Goal: Transaction & Acquisition: Purchase product/service

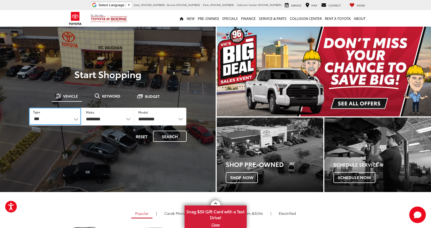
click at [66, 121] on select "*** *** **** *********" at bounding box center [55, 116] width 52 height 17
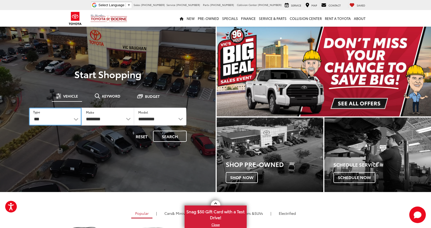
select select "******"
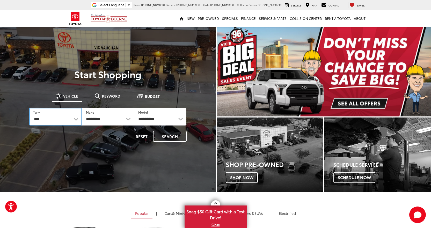
click at [29, 108] on select "*** *** **** *********" at bounding box center [55, 117] width 53 height 18
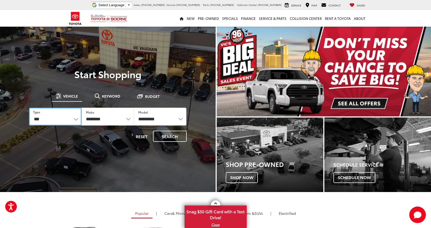
select select "******"
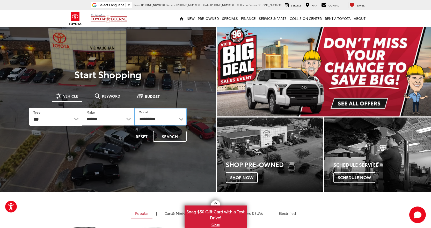
click at [154, 122] on select "**********" at bounding box center [160, 117] width 52 height 18
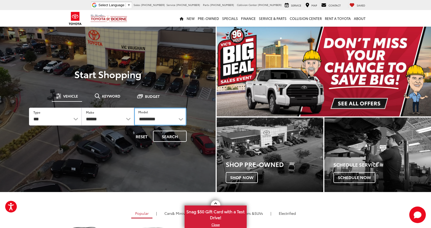
select select "******"
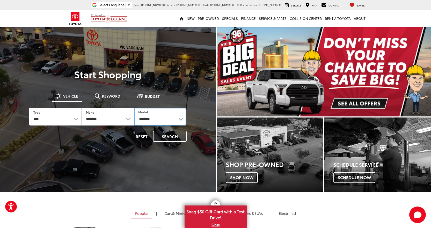
click at [134, 108] on select "**********" at bounding box center [160, 117] width 53 height 18
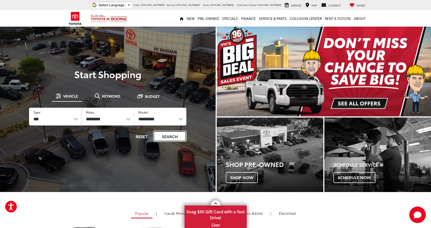
click at [172, 137] on button "Search" at bounding box center [170, 136] width 34 height 11
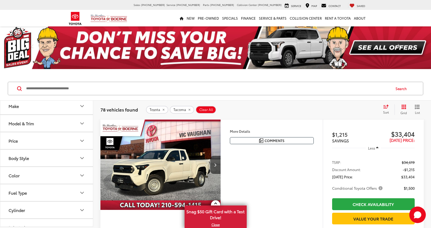
scroll to position [26, 0]
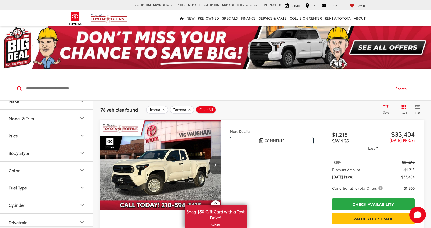
click at [61, 118] on button "Model & Trim" at bounding box center [46, 118] width 93 height 17
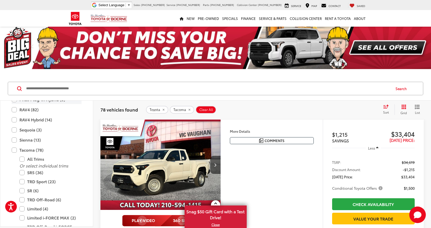
scroll to position [230, 0]
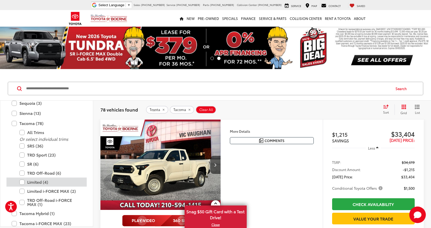
click at [36, 182] on label "Limited (4)" at bounding box center [50, 182] width 62 height 9
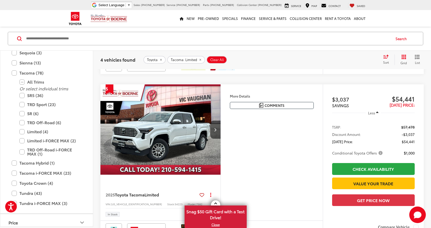
scroll to position [388, 0]
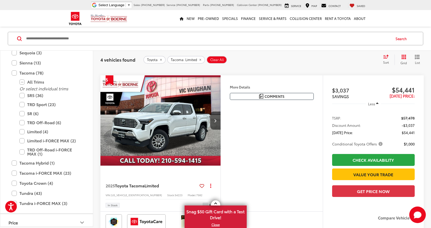
drag, startPoint x: 182, startPoint y: 131, endPoint x: 227, endPoint y: 131, distance: 44.8
click at [182, 131] on img "2025 Toyota Tacoma Limited 0" at bounding box center [160, 120] width 121 height 91
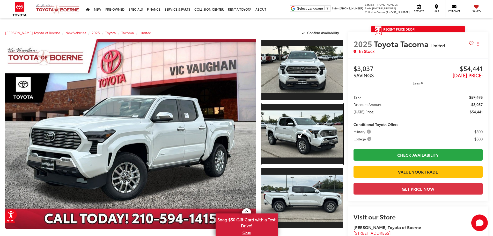
drag, startPoint x: 312, startPoint y: 129, endPoint x: 346, endPoint y: 120, distance: 35.2
click at [312, 129] on link "Expand Photo 2" at bounding box center [303, 133] width 82 height 61
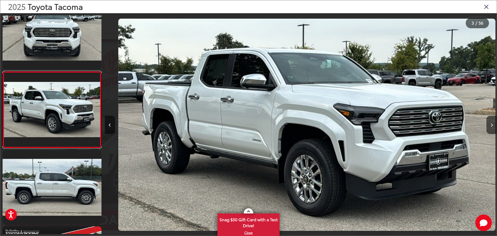
scroll to position [0, 784]
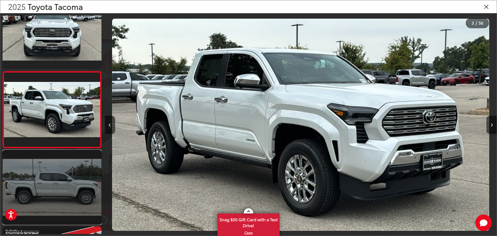
click at [83, 172] on link at bounding box center [52, 187] width 99 height 74
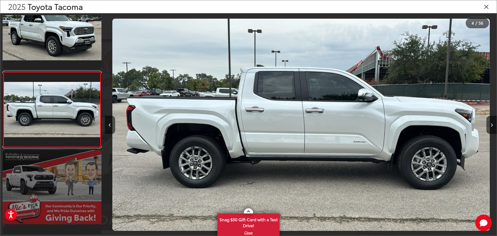
scroll to position [0, 1177]
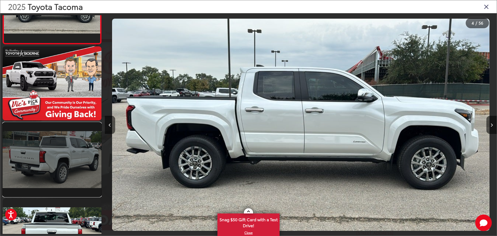
click at [60, 143] on link at bounding box center [52, 160] width 99 height 74
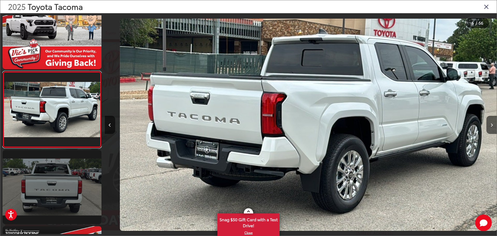
scroll to position [0, 1961]
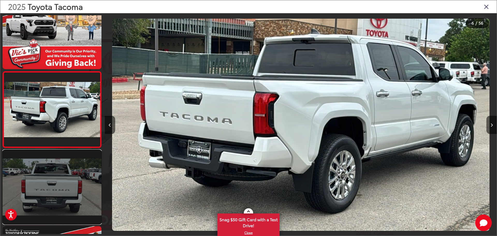
click at [71, 182] on link at bounding box center [52, 187] width 99 height 74
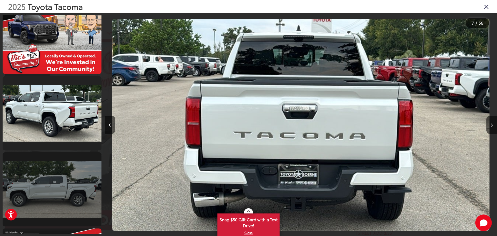
scroll to position [557, 0]
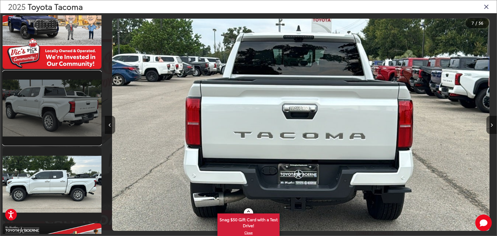
click at [61, 118] on link at bounding box center [52, 108] width 99 height 74
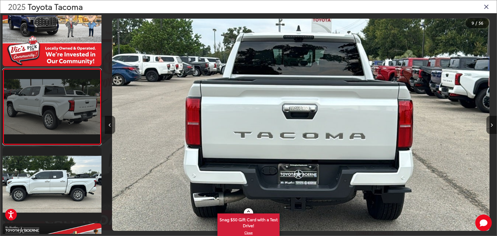
scroll to position [554, 0]
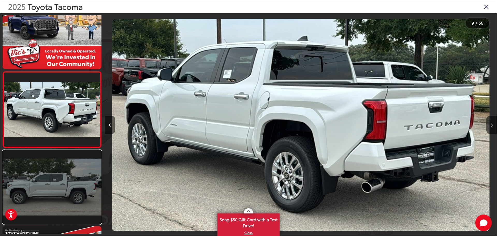
click at [62, 172] on link at bounding box center [52, 187] width 99 height 74
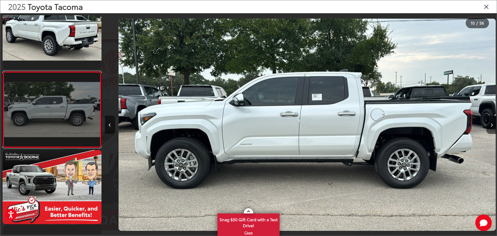
scroll to position [0, 3530]
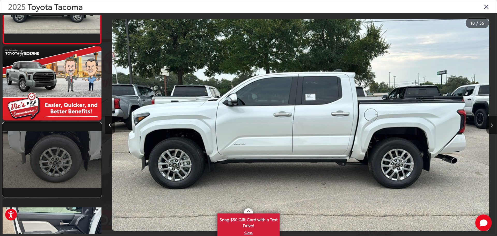
click at [50, 142] on link at bounding box center [52, 160] width 99 height 74
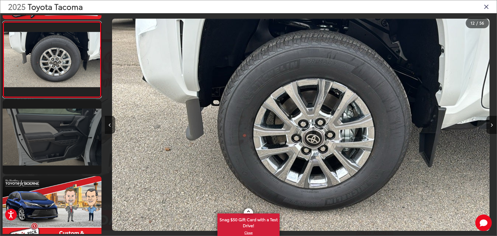
scroll to position [834, 0]
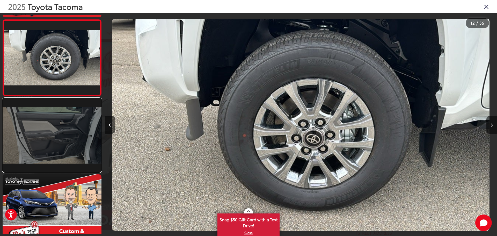
click at [54, 150] on link at bounding box center [52, 135] width 99 height 74
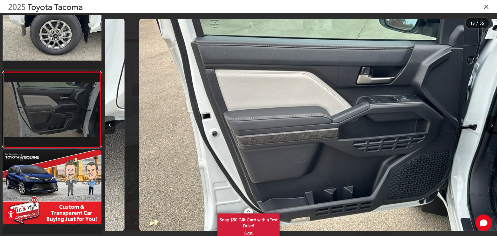
scroll to position [0, 4707]
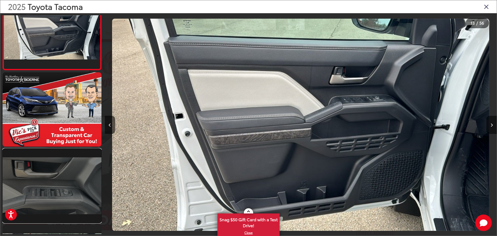
click at [67, 174] on link at bounding box center [52, 186] width 99 height 74
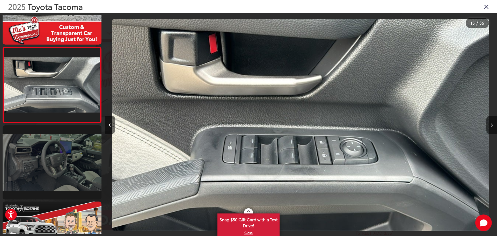
scroll to position [1063, 0]
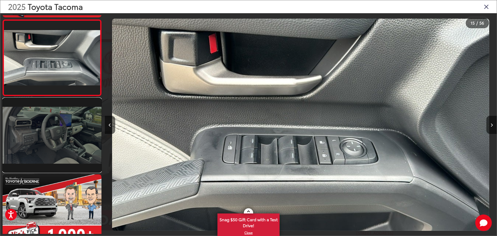
click at [53, 141] on link at bounding box center [52, 135] width 99 height 74
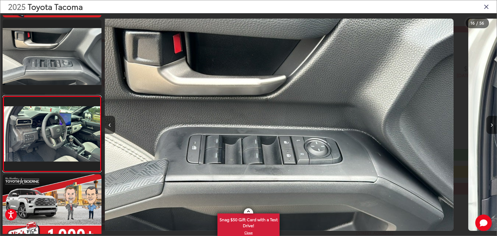
scroll to position [1087, 0]
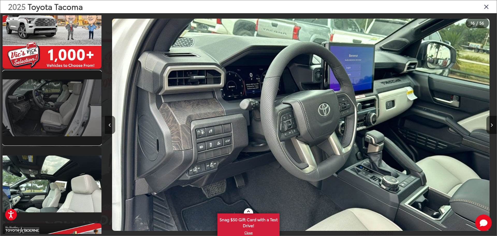
click at [80, 113] on link at bounding box center [52, 108] width 99 height 74
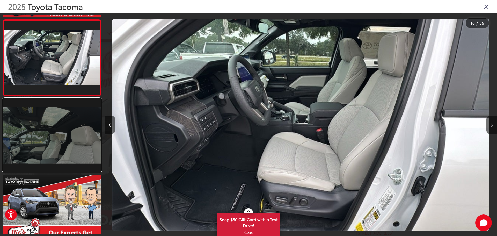
click at [42, 141] on link at bounding box center [52, 135] width 99 height 74
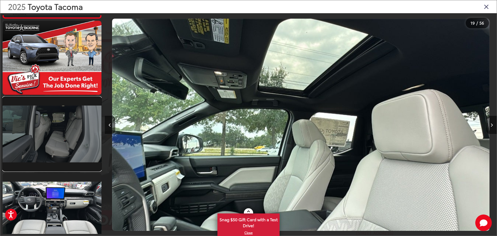
click at [63, 129] on link at bounding box center [52, 134] width 99 height 74
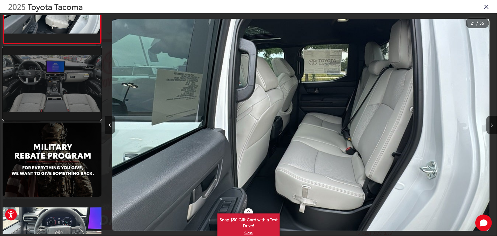
click at [55, 105] on link at bounding box center [52, 83] width 99 height 74
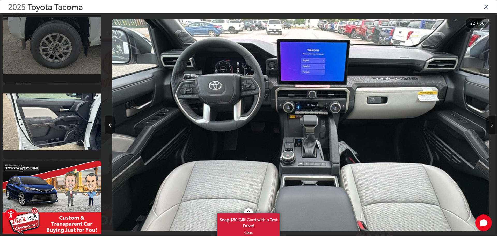
scroll to position [767, 0]
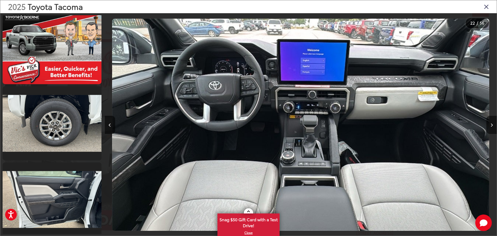
drag, startPoint x: 488, startPoint y: 9, endPoint x: 484, endPoint y: 9, distance: 3.4
click at [431, 9] on icon "Close gallery" at bounding box center [486, 6] width 5 height 7
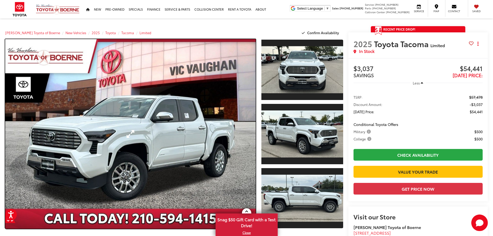
drag, startPoint x: 156, startPoint y: 103, endPoint x: 161, endPoint y: 100, distance: 6.0
click at [156, 103] on link "Expand Photo 0" at bounding box center [130, 134] width 251 height 190
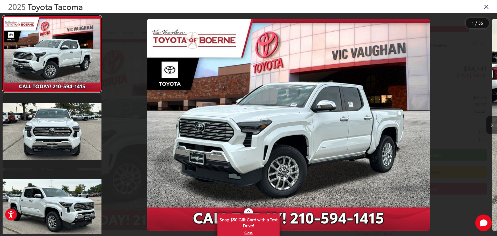
scroll to position [0, 0]
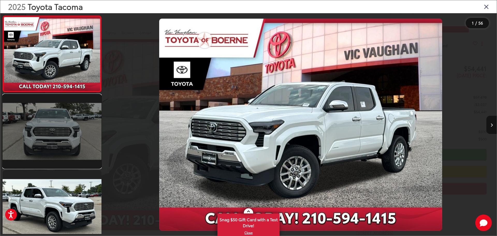
click at [72, 119] on link at bounding box center [52, 131] width 99 height 74
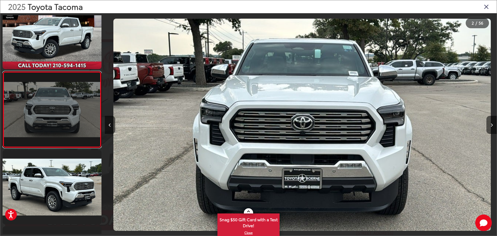
scroll to position [0, 392]
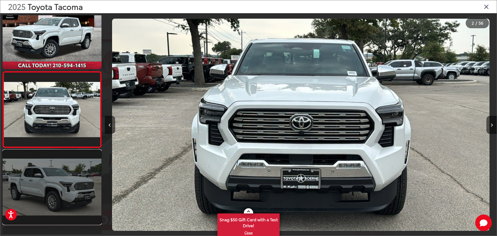
click at [53, 175] on link at bounding box center [52, 187] width 99 height 74
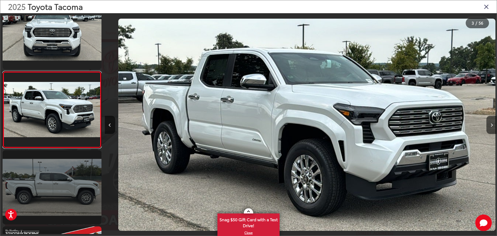
scroll to position [0, 784]
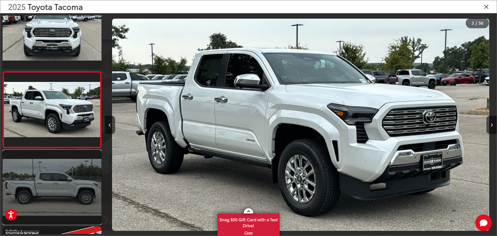
click at [57, 173] on link at bounding box center [52, 187] width 99 height 74
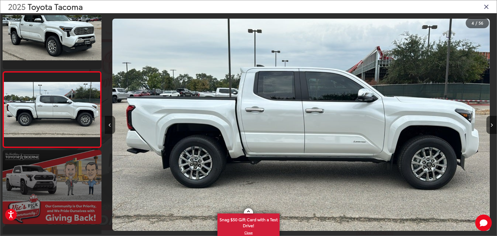
scroll to position [0, 1177]
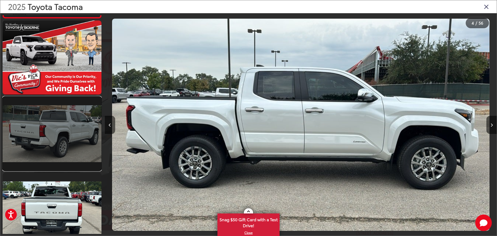
click at [75, 147] on link at bounding box center [52, 134] width 99 height 74
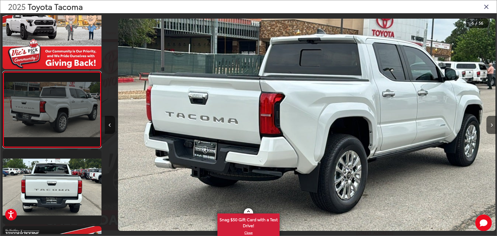
scroll to position [0, 1961]
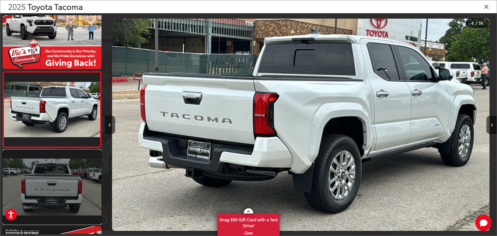
click at [75, 174] on link at bounding box center [52, 187] width 99 height 74
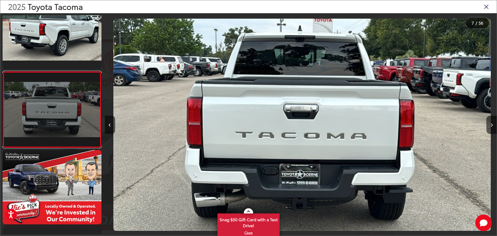
scroll to position [0, 2353]
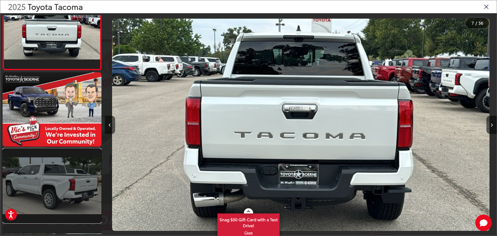
click at [68, 165] on link at bounding box center [52, 186] width 99 height 74
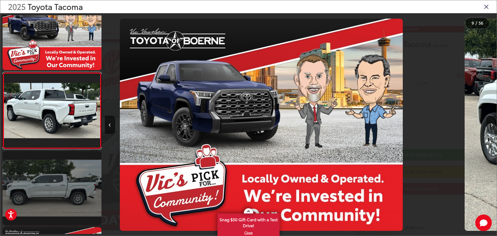
scroll to position [0, 2951]
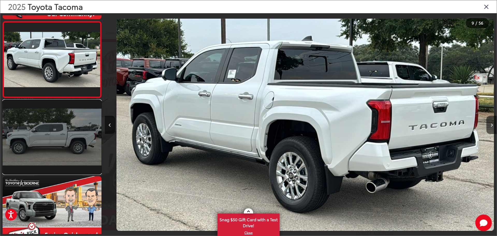
click at [62, 144] on link at bounding box center [52, 137] width 99 height 74
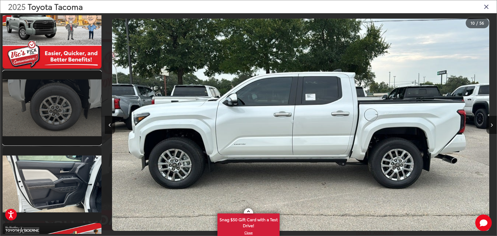
drag, startPoint x: 55, startPoint y: 121, endPoint x: 50, endPoint y: 121, distance: 5.2
click at [55, 121] on link at bounding box center [52, 108] width 99 height 74
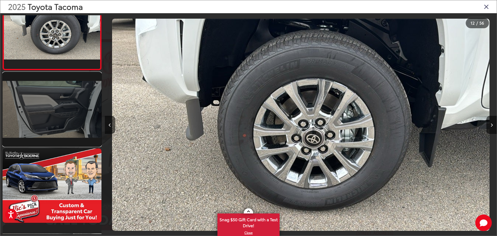
click at [37, 112] on link at bounding box center [52, 109] width 99 height 74
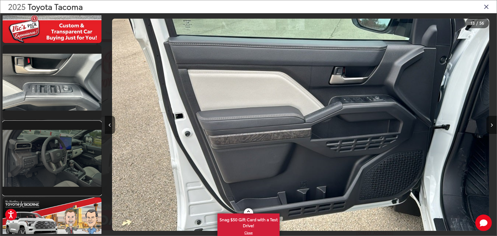
click at [65, 156] on link at bounding box center [52, 158] width 99 height 74
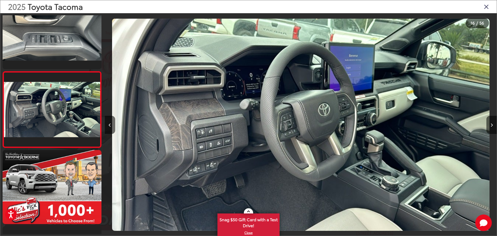
click at [207, 171] on img "2025 Toyota Tacoma Limited 15" at bounding box center [301, 125] width 378 height 212
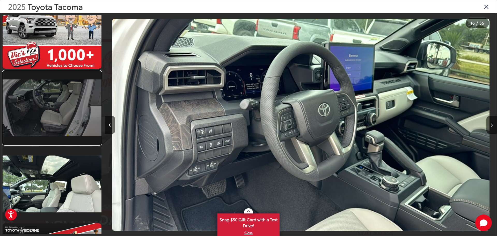
click at [62, 111] on link at bounding box center [52, 108] width 99 height 74
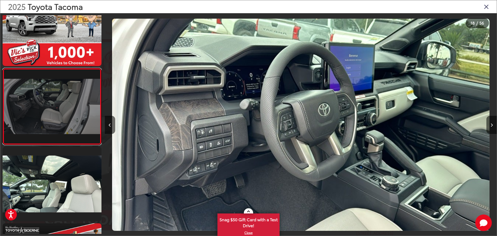
scroll to position [1240, 0]
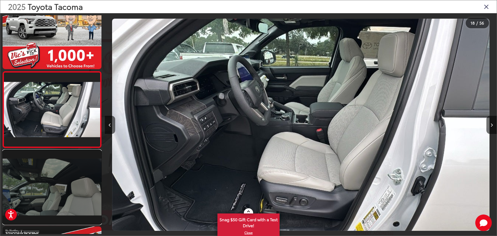
click at [70, 171] on link at bounding box center [52, 187] width 99 height 74
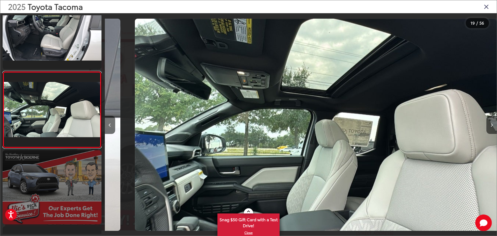
scroll to position [0, 7060]
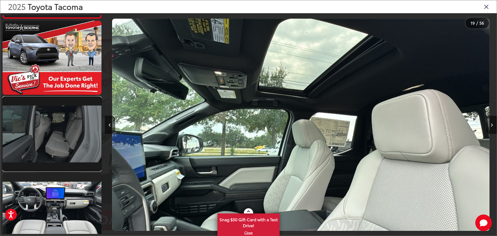
click at [63, 139] on link at bounding box center [52, 134] width 99 height 74
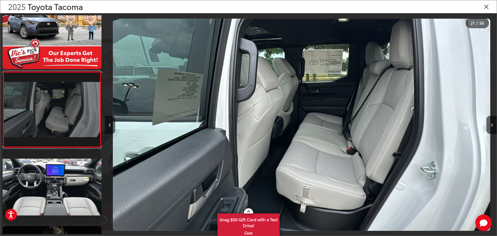
scroll to position [0, 7844]
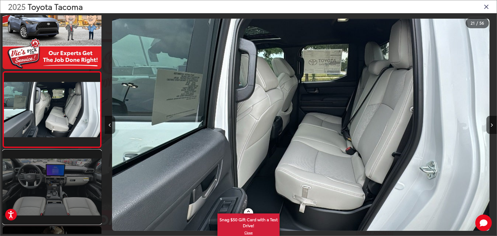
click at [63, 168] on link at bounding box center [52, 187] width 99 height 74
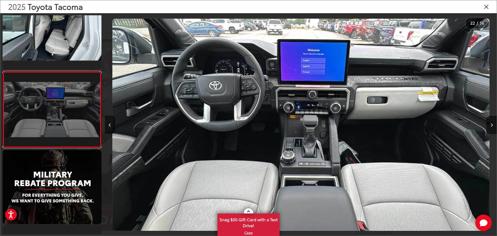
scroll to position [0, 8237]
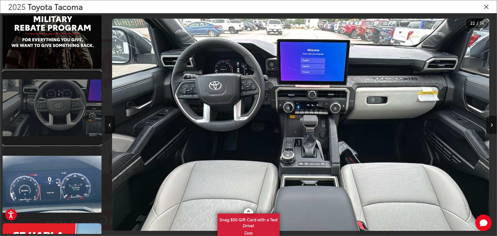
click at [52, 112] on link at bounding box center [52, 108] width 99 height 74
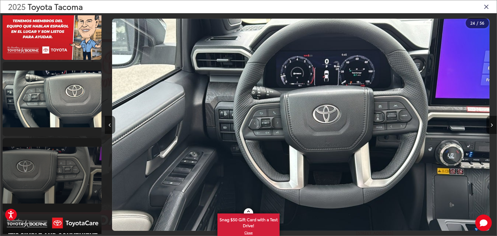
scroll to position [1982, 0]
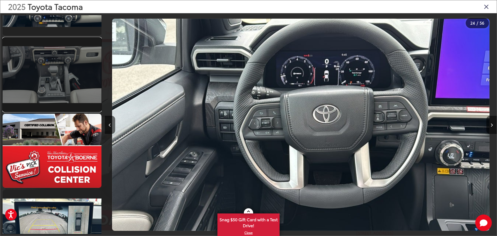
click at [58, 82] on link at bounding box center [52, 75] width 99 height 74
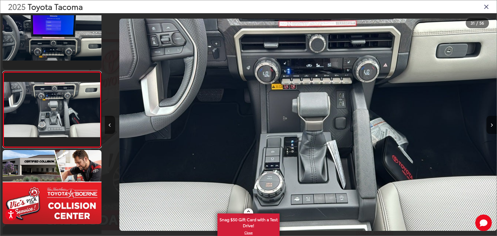
scroll to position [0, 11767]
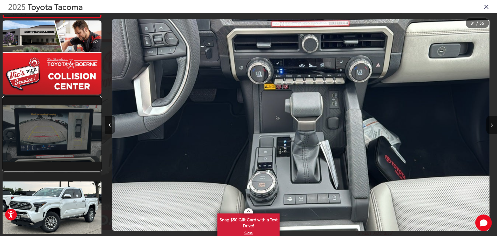
click at [64, 135] on link at bounding box center [52, 134] width 99 height 74
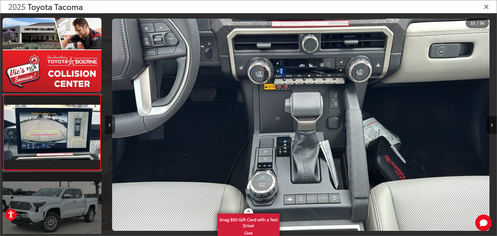
scroll to position [2382, 0]
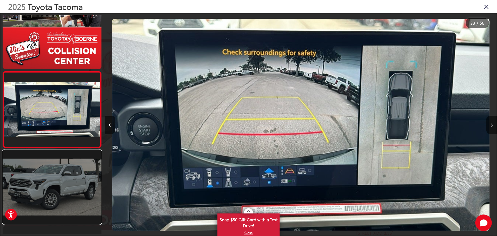
click at [60, 174] on link at bounding box center [52, 187] width 99 height 74
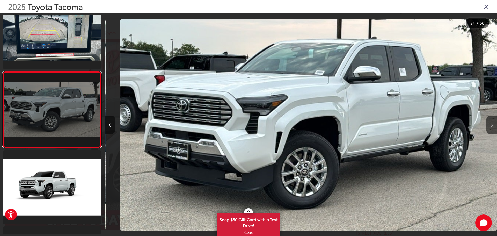
scroll to position [0, 12943]
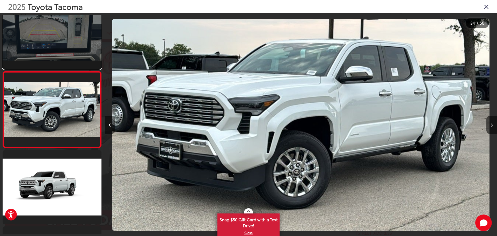
click at [52, 52] on link at bounding box center [52, 32] width 99 height 74
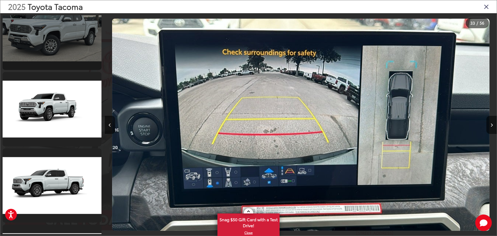
scroll to position [2538, 0]
